Goal: Information Seeking & Learning: Find specific fact

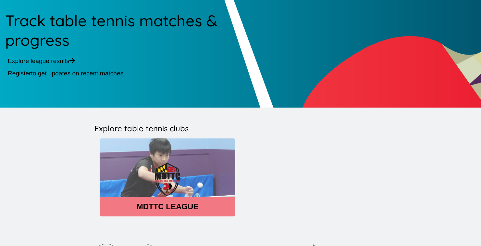
scroll to position [42, 0]
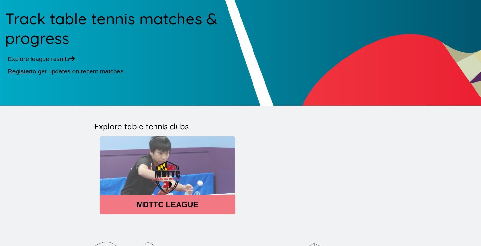
click at [161, 205] on header "MDTTC LEAGUE" at bounding box center [168, 204] width 136 height 9
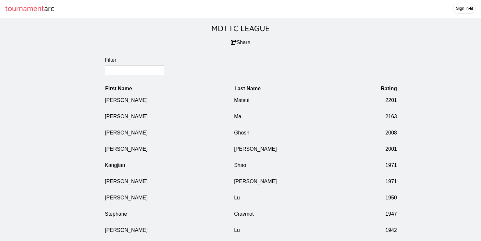
click at [129, 75] on input "Filter" at bounding box center [134, 70] width 59 height 9
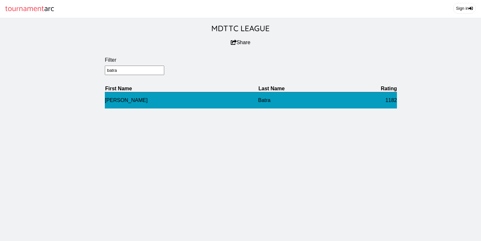
type input "batra"
click at [116, 108] on td "Aarav" at bounding box center [181, 100] width 153 height 17
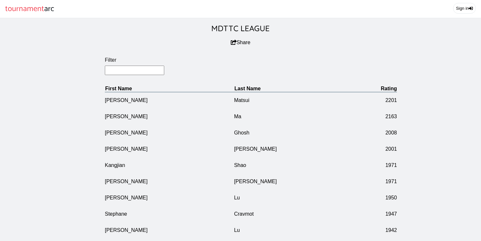
click at [132, 75] on input "Filter" at bounding box center [134, 70] width 59 height 9
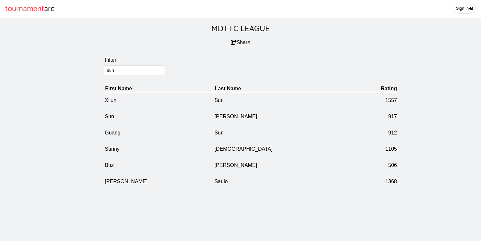
click at [139, 74] on input "sun" at bounding box center [134, 70] width 59 height 9
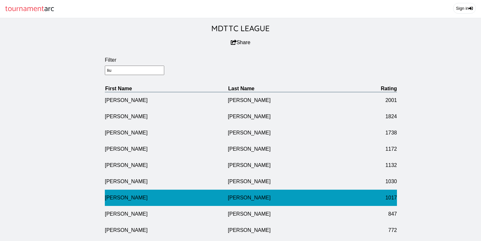
type input "liu"
click at [119, 204] on td "Alice" at bounding box center [166, 198] width 123 height 16
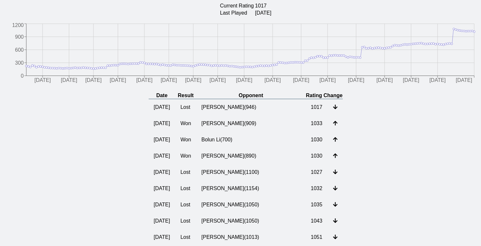
scroll to position [76, 0]
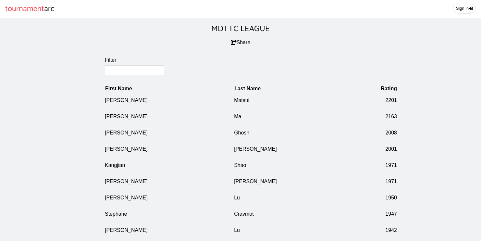
click at [135, 75] on input "Filter" at bounding box center [134, 70] width 59 height 9
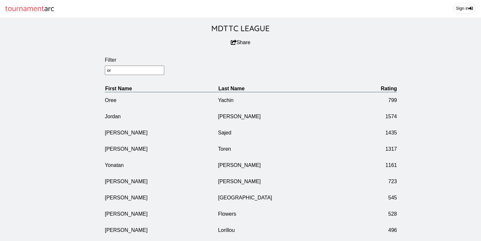
type input "o"
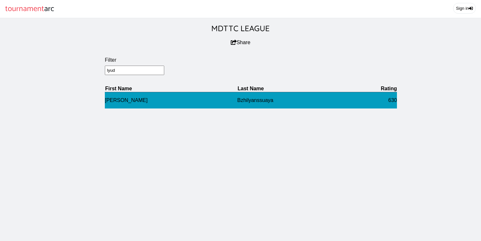
type input "lyud"
click at [125, 108] on td "Lyudmila" at bounding box center [171, 100] width 132 height 17
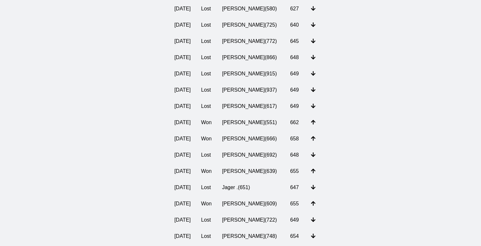
scroll to position [435, 0]
